Goal: Communication & Community: Answer question/provide support

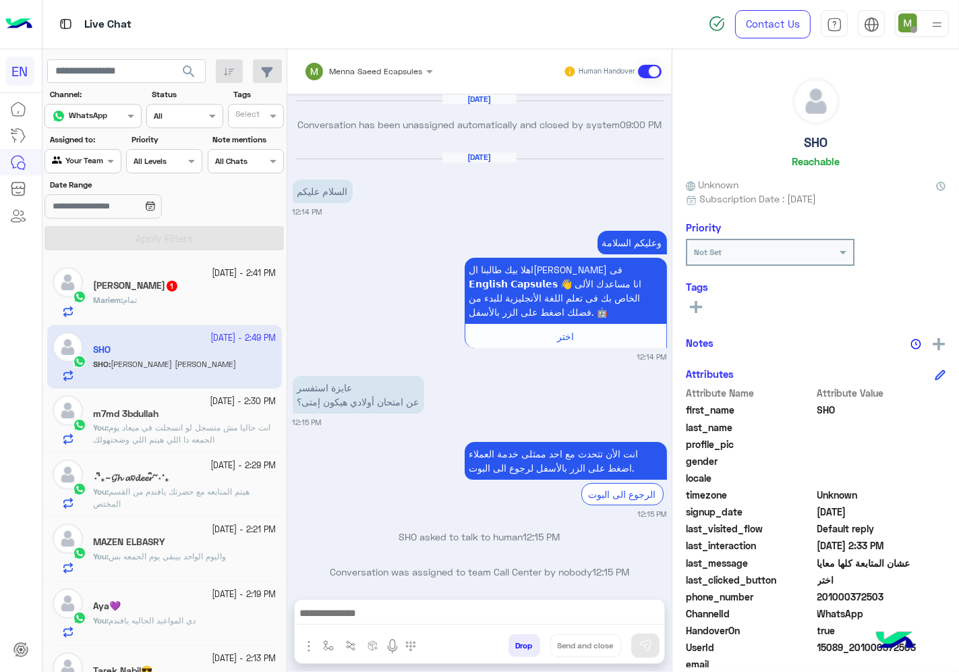
scroll to position [53, 0]
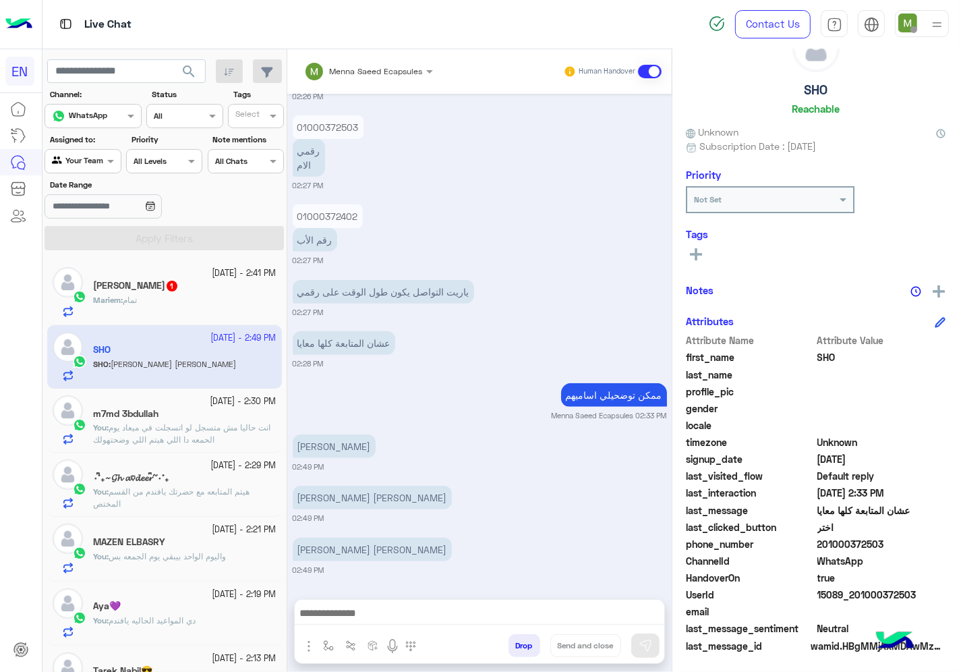
click at [135, 299] on span "تمام" at bounding box center [130, 300] width 14 height 10
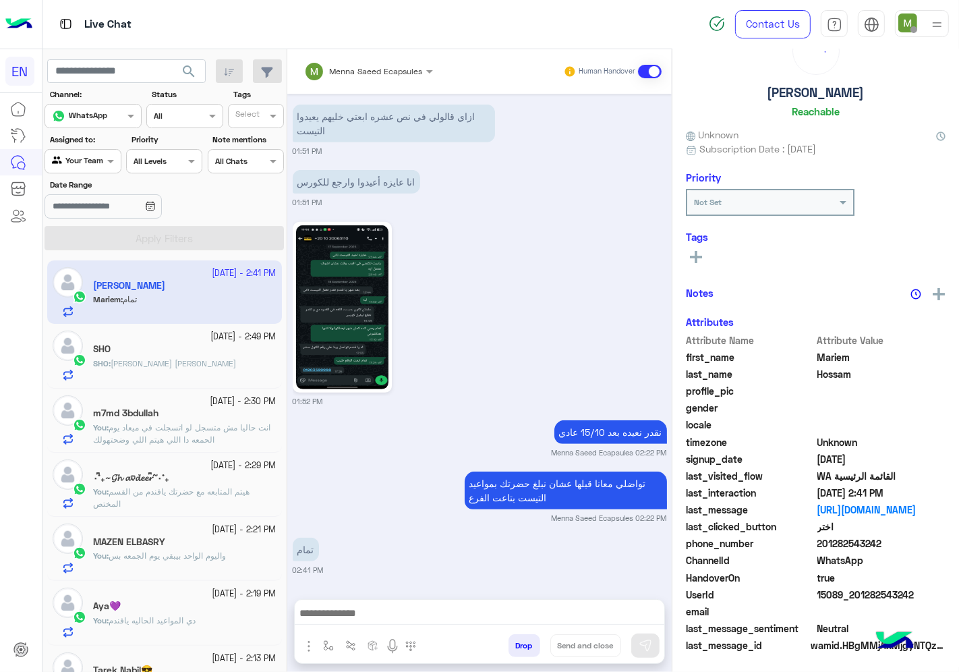
scroll to position [53, 0]
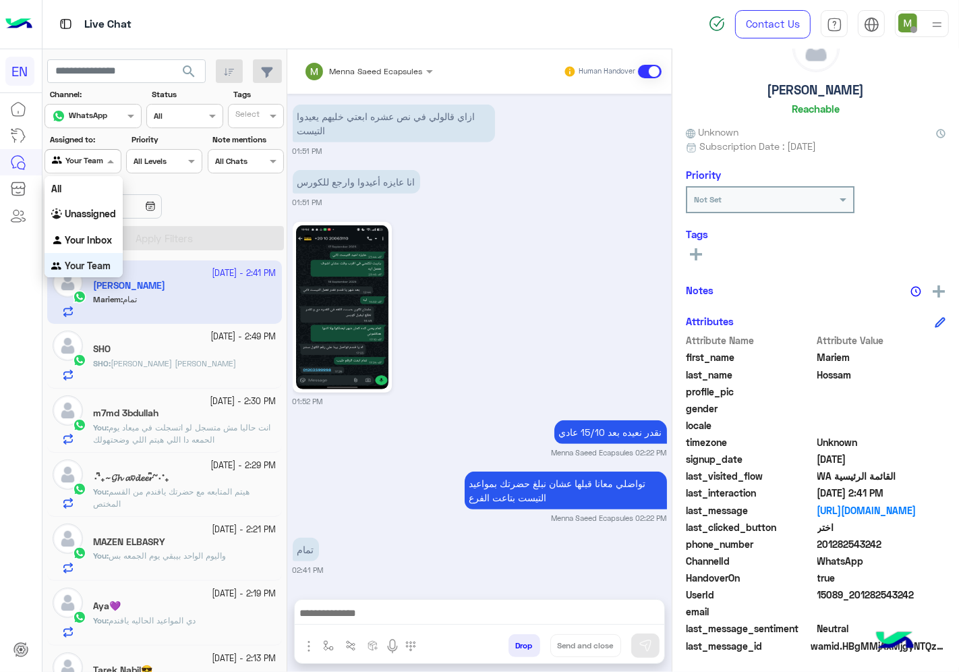
click at [76, 162] on input "text" at bounding box center [67, 160] width 31 height 12
click at [73, 214] on b "Unassigned" at bounding box center [90, 213] width 51 height 11
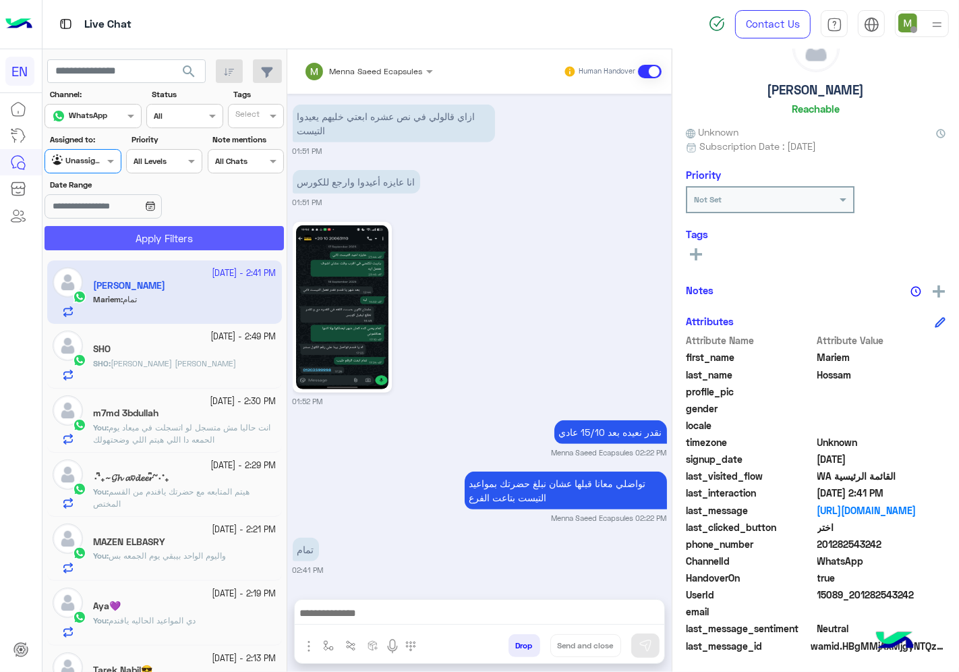
click at [136, 246] on button "Apply Filters" at bounding box center [164, 238] width 239 height 24
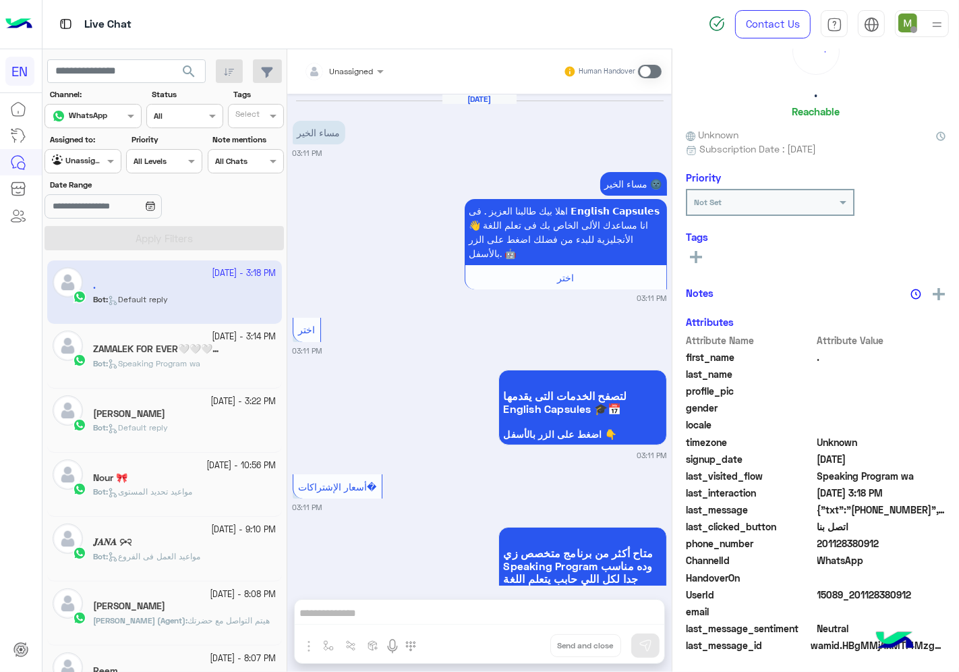
scroll to position [1607, 0]
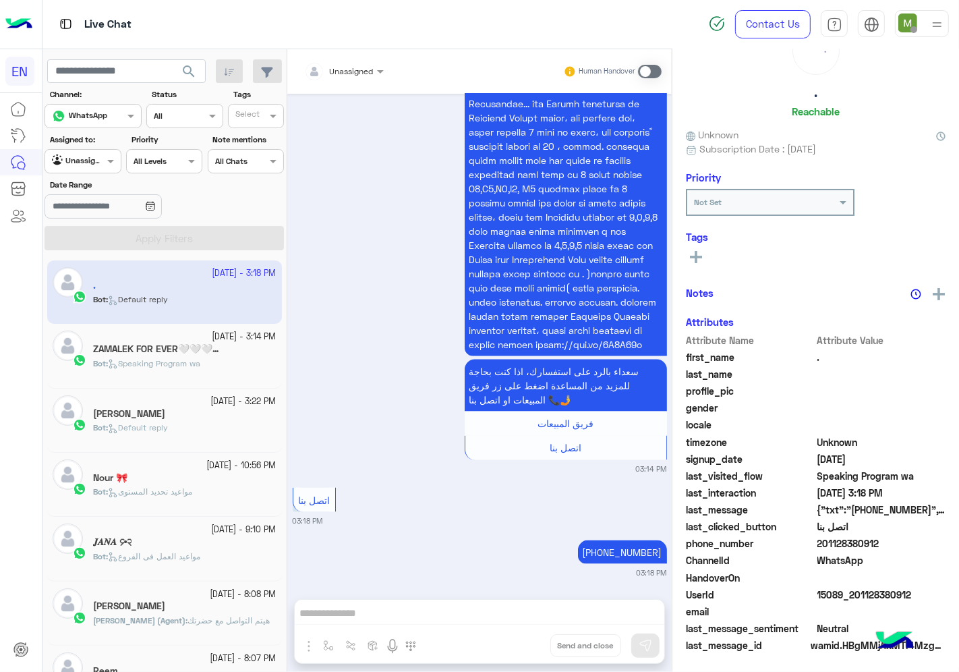
drag, startPoint x: 376, startPoint y: 76, endPoint x: 371, endPoint y: 83, distance: 8.2
click at [374, 76] on span at bounding box center [382, 71] width 17 height 14
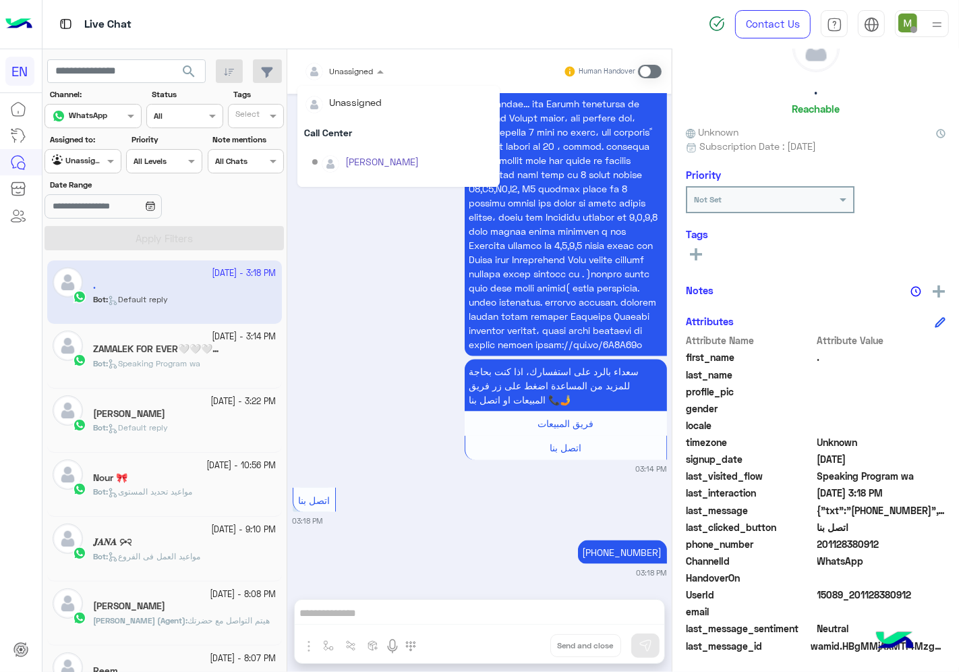
scroll to position [223, 0]
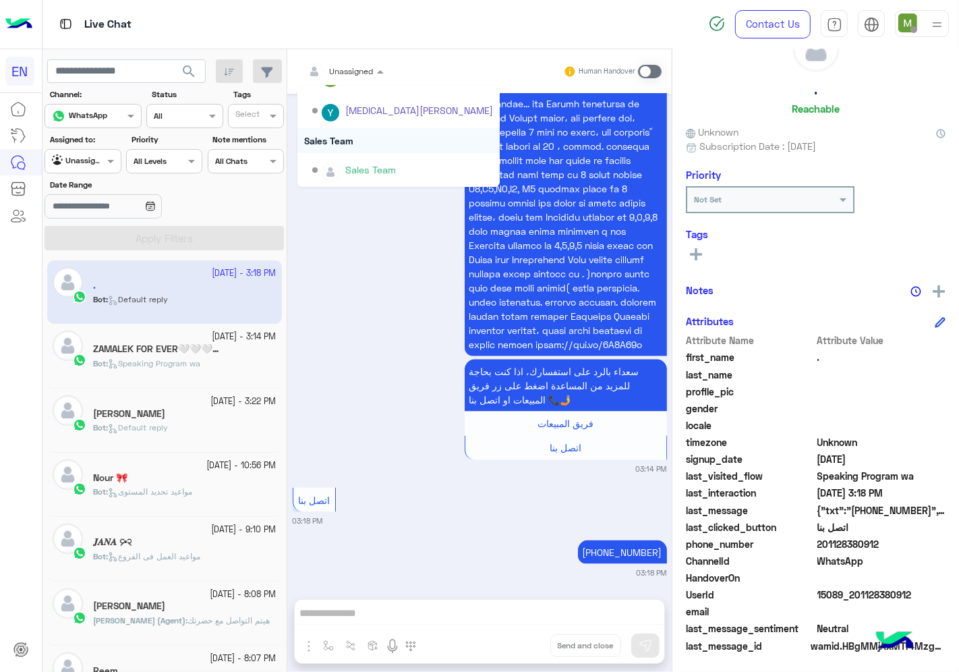
click at [328, 143] on div "Sales Team" at bounding box center [398, 140] width 202 height 25
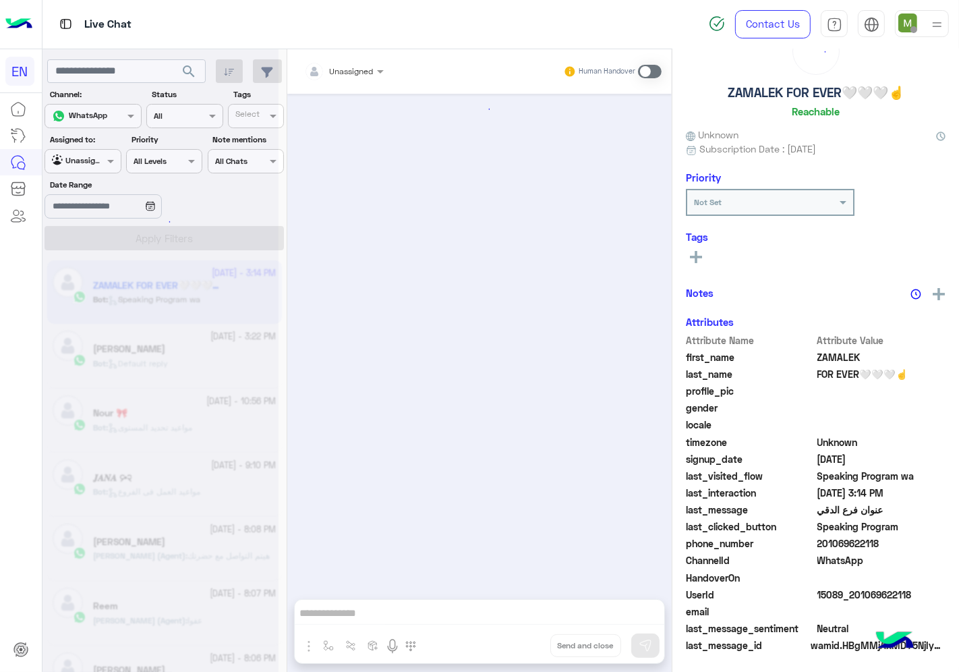
scroll to position [2019, 0]
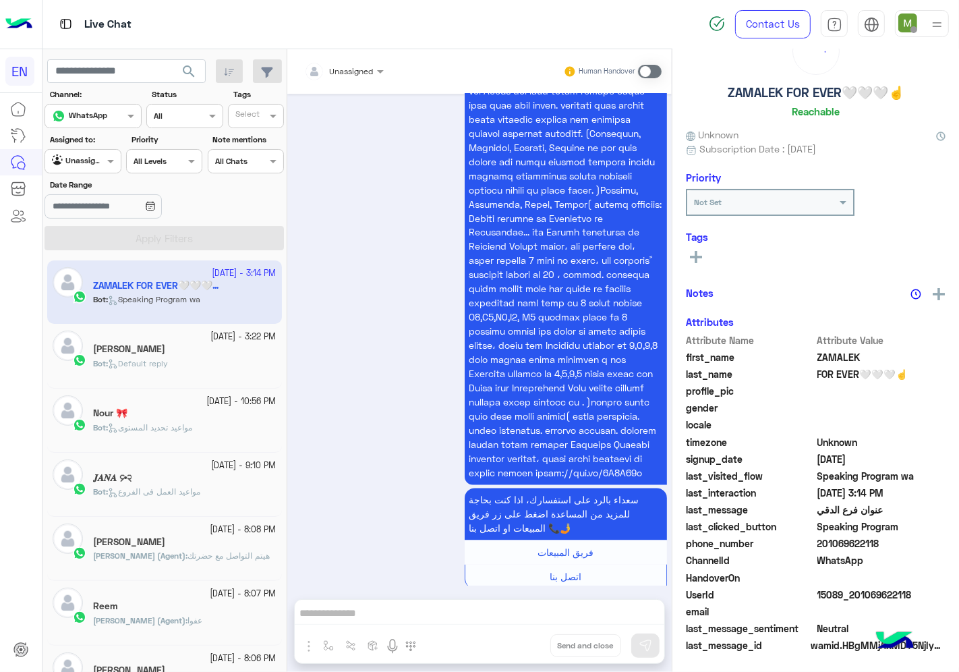
click at [344, 74] on input "text" at bounding box center [327, 69] width 47 height 12
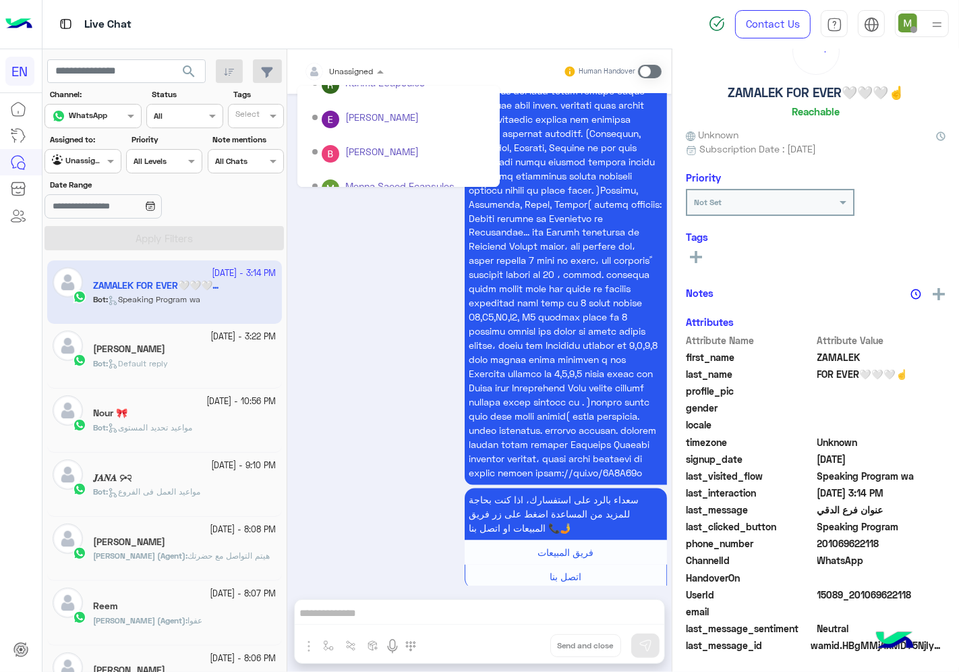
scroll to position [223, 0]
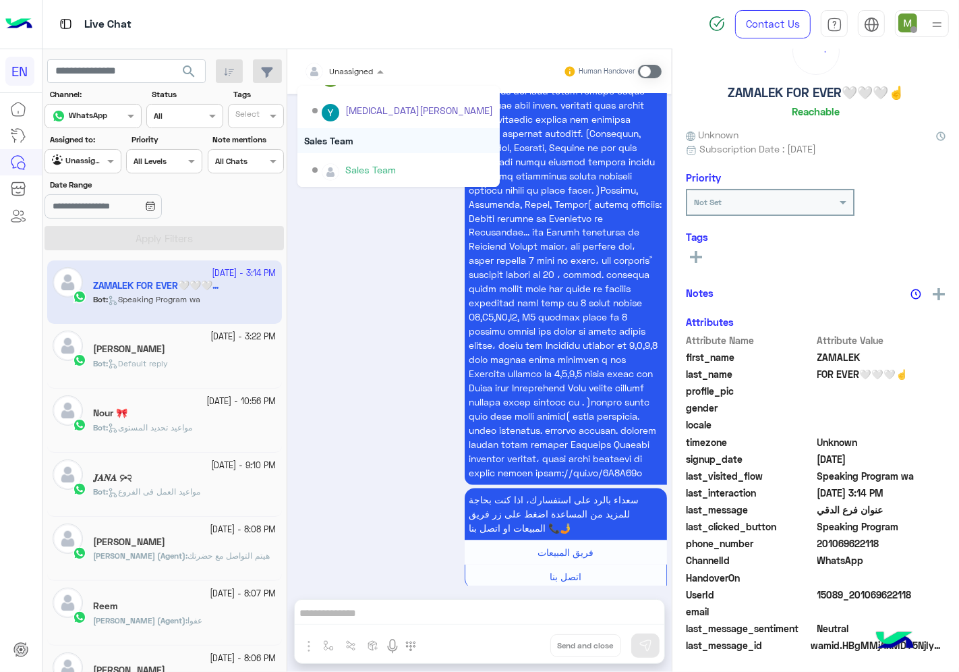
click at [341, 137] on div "Sales Team" at bounding box center [398, 140] width 202 height 25
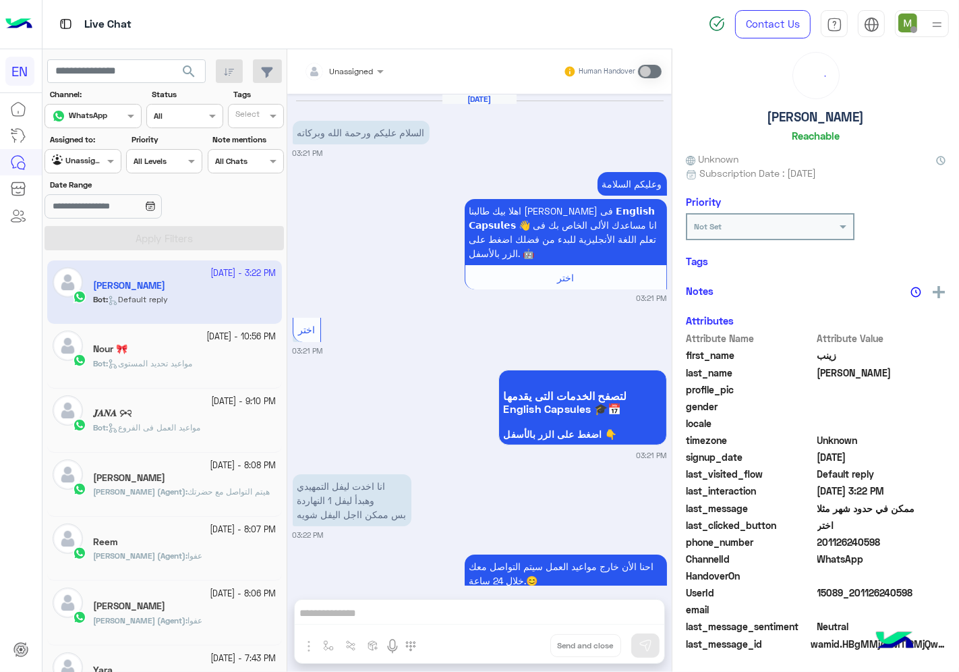
scroll to position [387, 0]
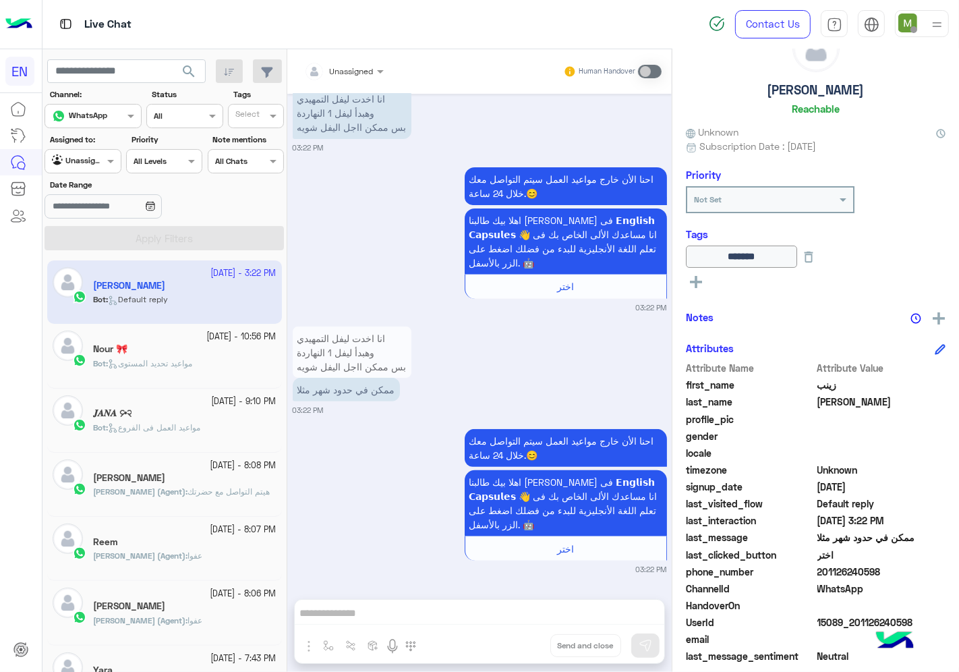
click at [99, 162] on div at bounding box center [82, 159] width 75 height 13
click at [102, 264] on b "Your Team" at bounding box center [88, 265] width 46 height 11
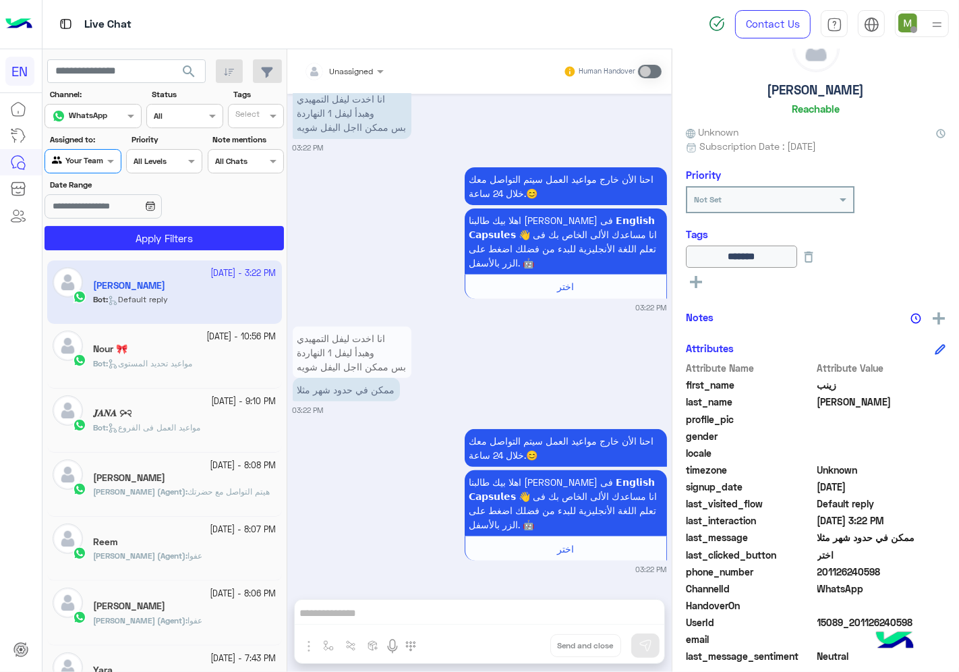
drag, startPoint x: 127, startPoint y: 252, endPoint x: 132, endPoint y: 246, distance: 8.1
click at [128, 252] on app-inbox-users-filters "search Channel: Channel WhatsApp Status Channel All Tags Select Assigned to: Ag…" at bounding box center [164, 152] width 245 height 206
click at [144, 237] on button "Apply Filters" at bounding box center [164, 238] width 239 height 24
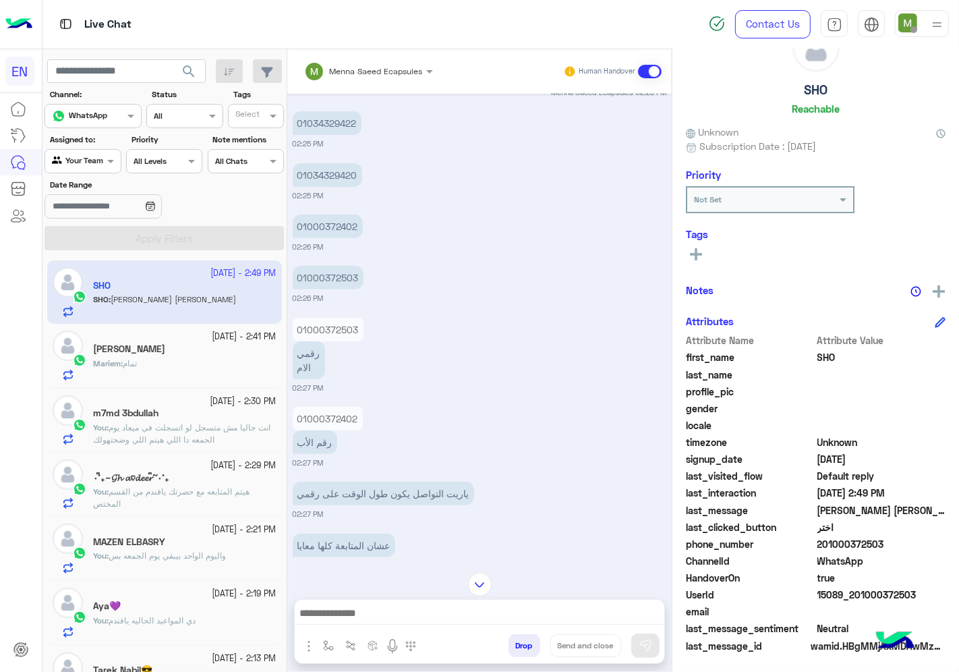
scroll to position [402, 0]
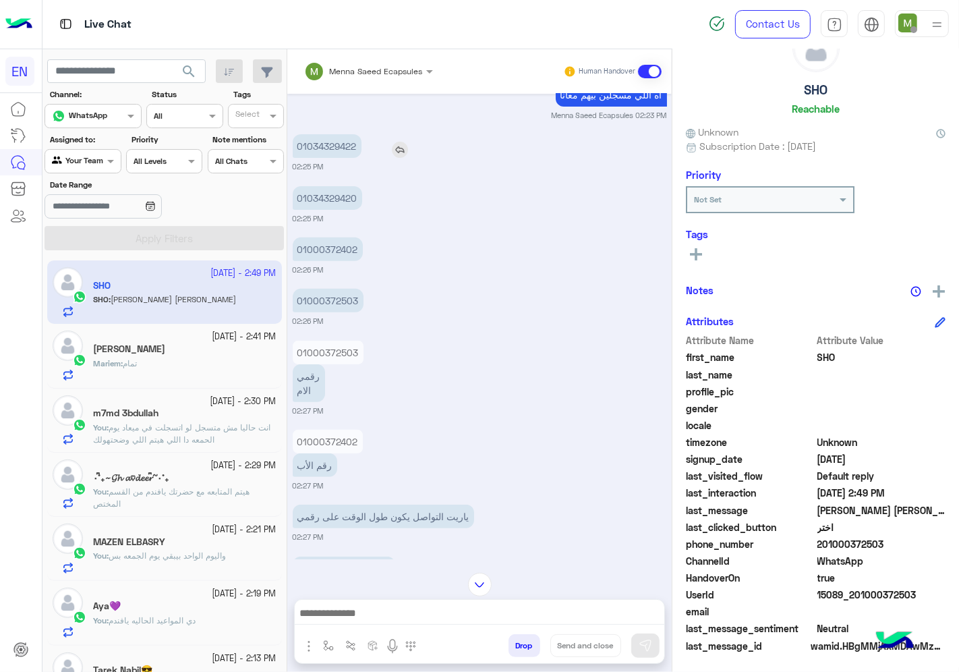
click at [334, 146] on p "01034329422" at bounding box center [327, 146] width 69 height 24
copy p "01034329422"
click at [322, 196] on p "01034329420" at bounding box center [327, 198] width 69 height 24
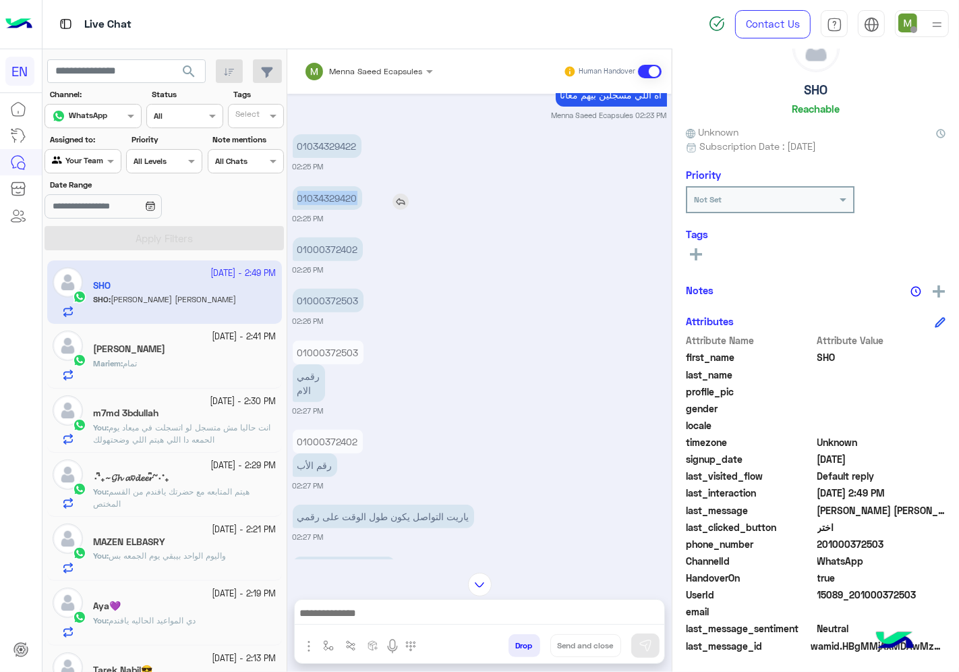
copy p "01034329420"
click at [327, 247] on p "01000372402" at bounding box center [328, 249] width 70 height 24
copy p "01000372402"
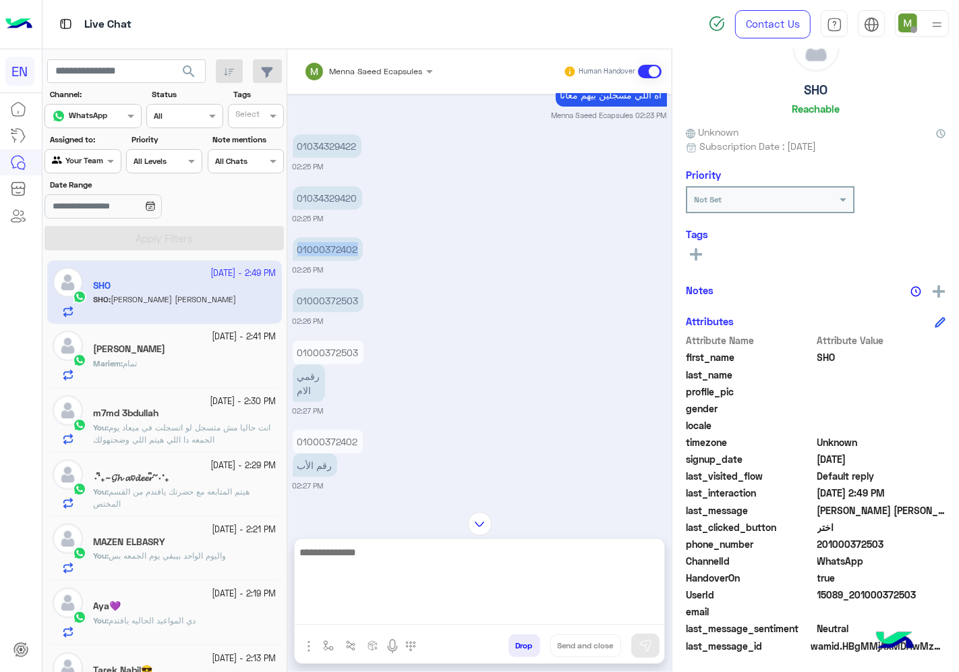
click at [501, 616] on textarea at bounding box center [480, 584] width 370 height 81
type textarea "*"
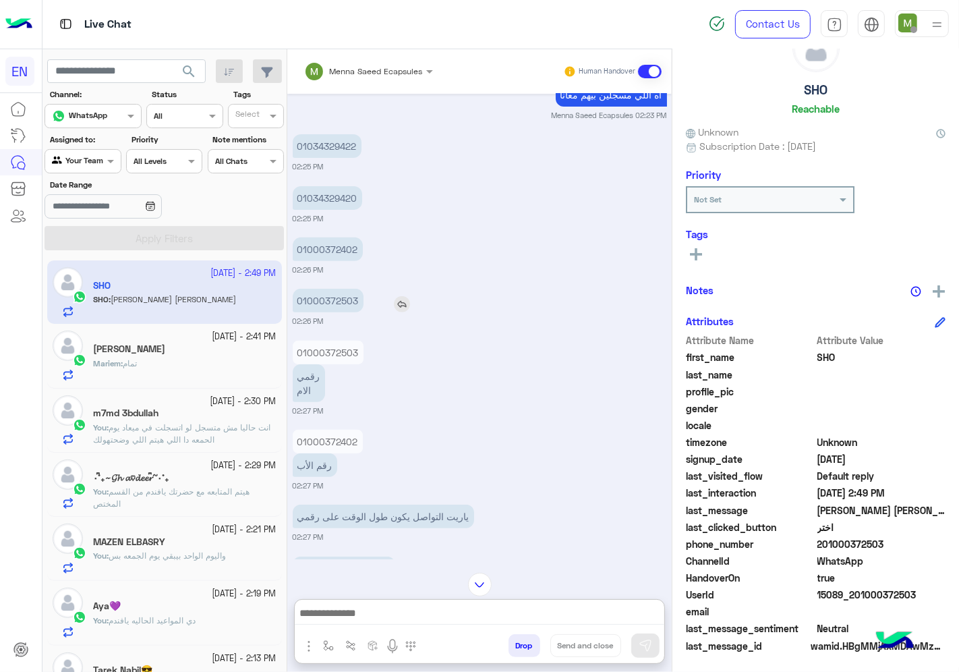
click at [326, 297] on p "01000372503" at bounding box center [328, 301] width 71 height 24
copy app-msgs-text
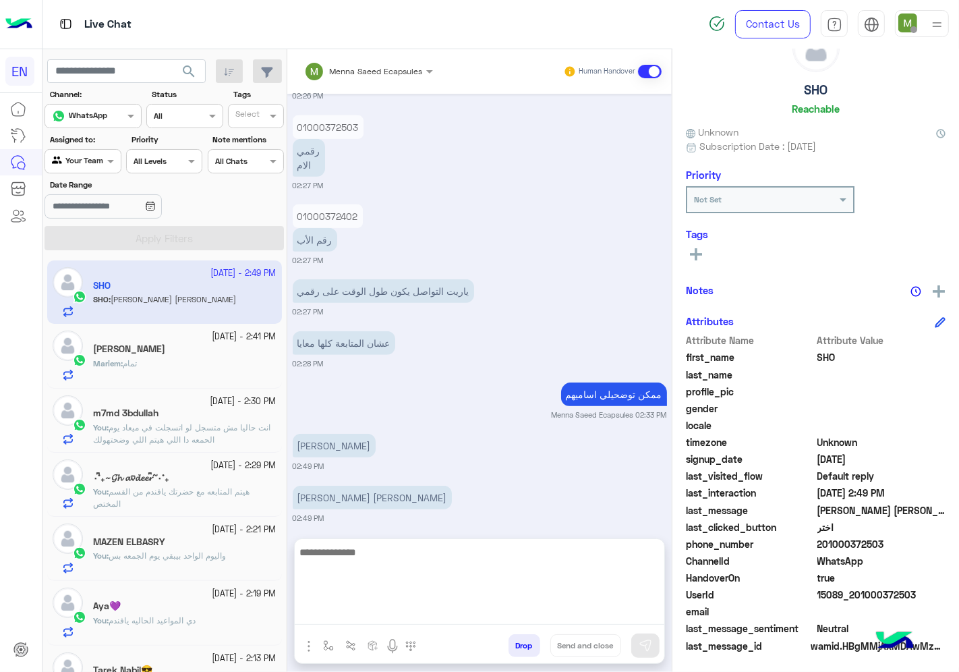
click at [500, 618] on textarea at bounding box center [480, 584] width 370 height 81
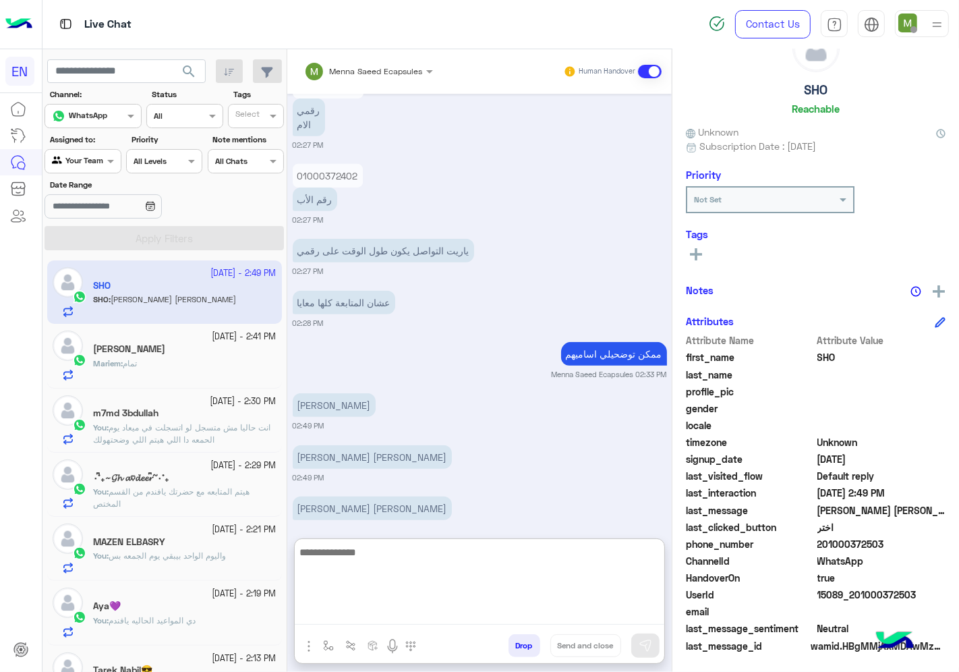
scroll to position [688, 0]
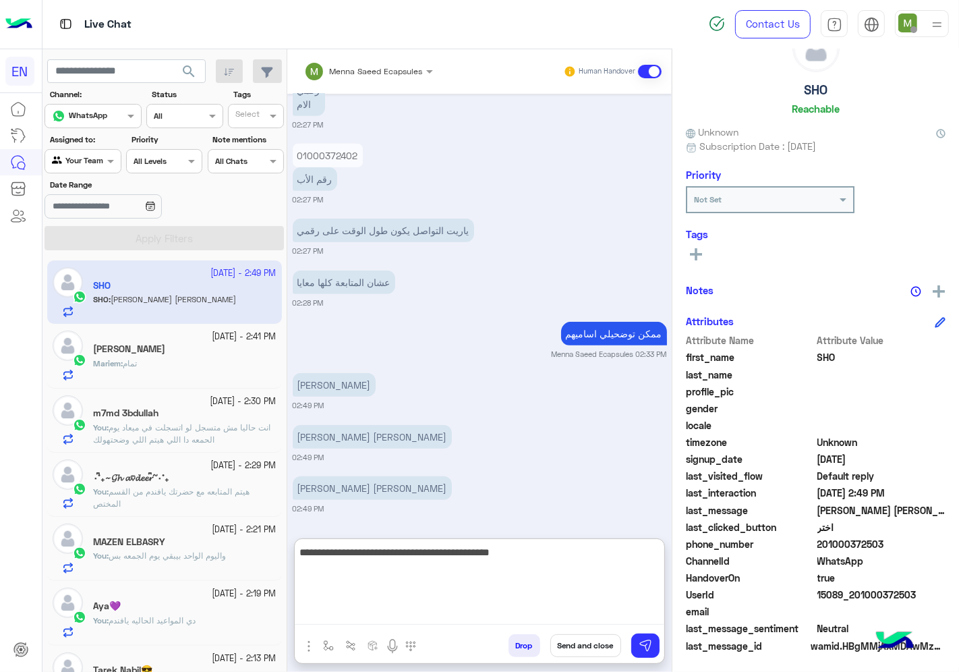
type textarea "**********"
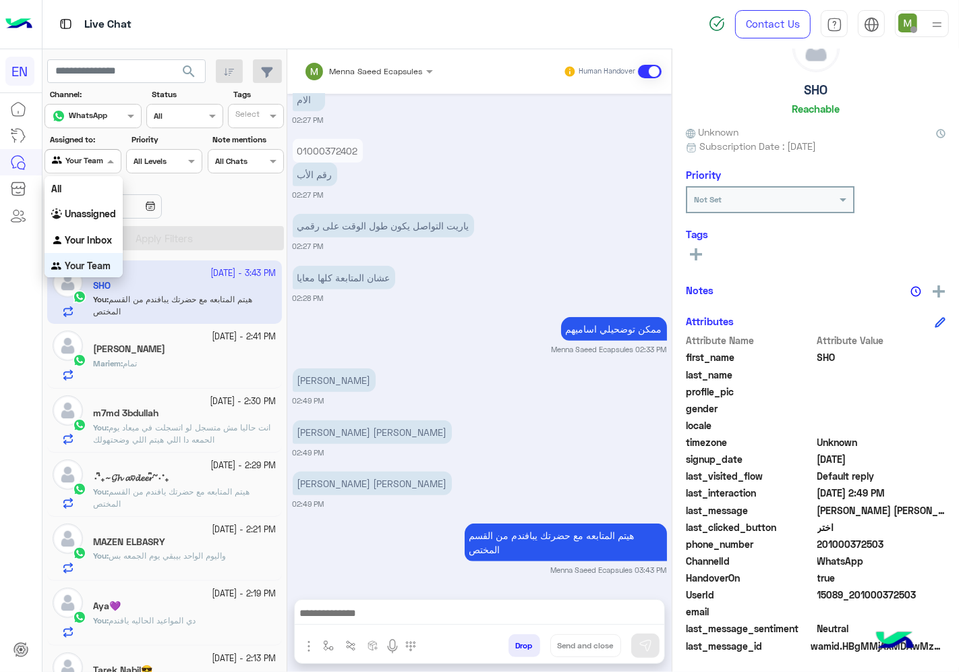
click at [96, 159] on div at bounding box center [82, 159] width 75 height 13
